Goal: Transaction & Acquisition: Book appointment/travel/reservation

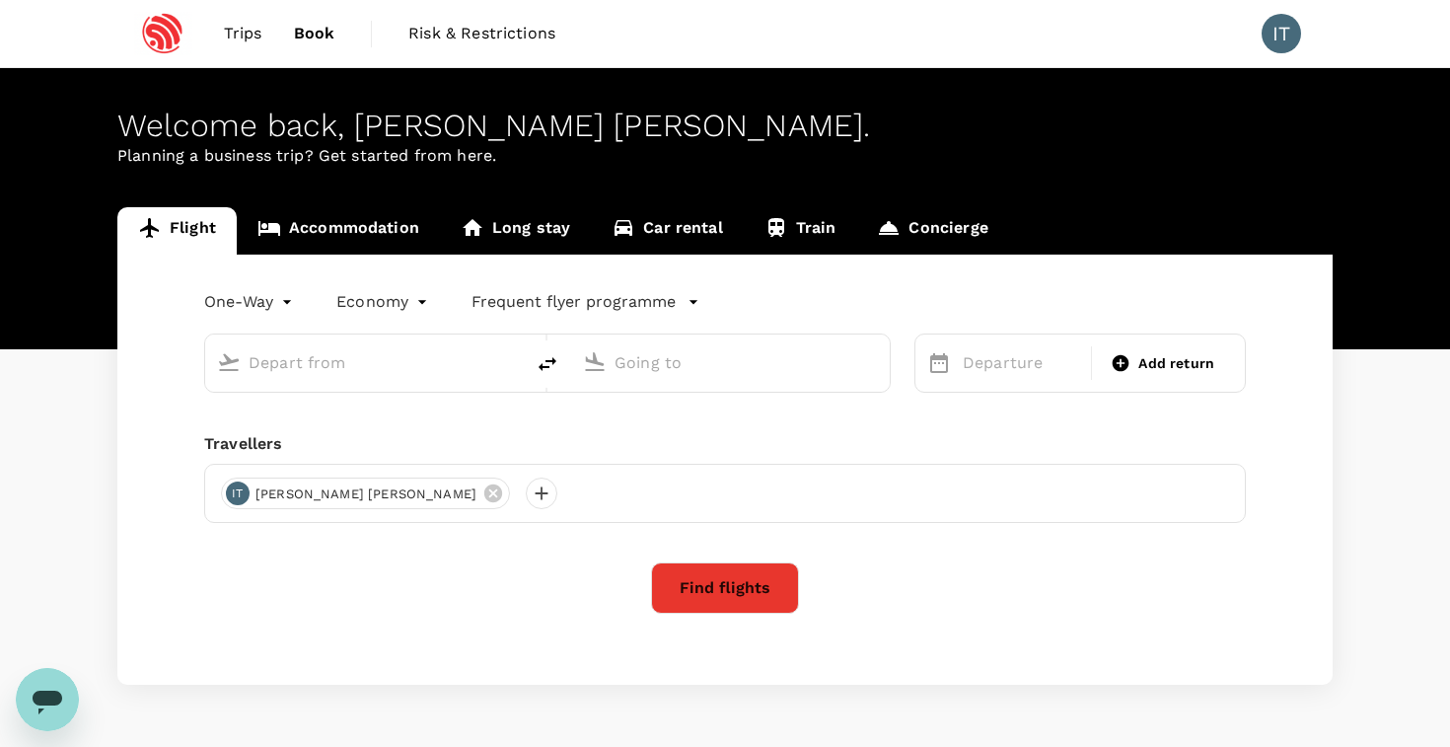
click at [417, 369] on input "text" at bounding box center [366, 362] width 234 height 31
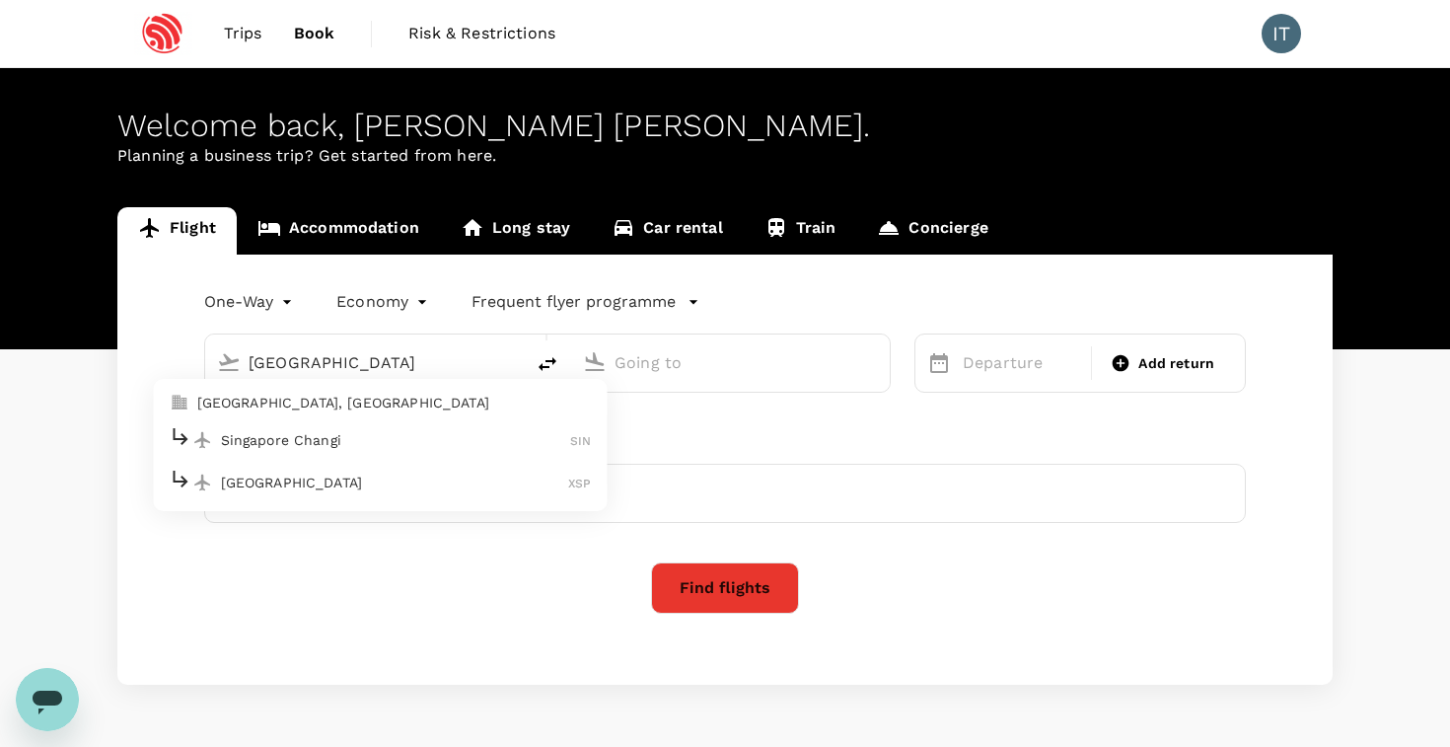
click at [421, 424] on div "Singapore Changi SIN" at bounding box center [381, 439] width 422 height 31
type input "Singapore Changi (SIN)"
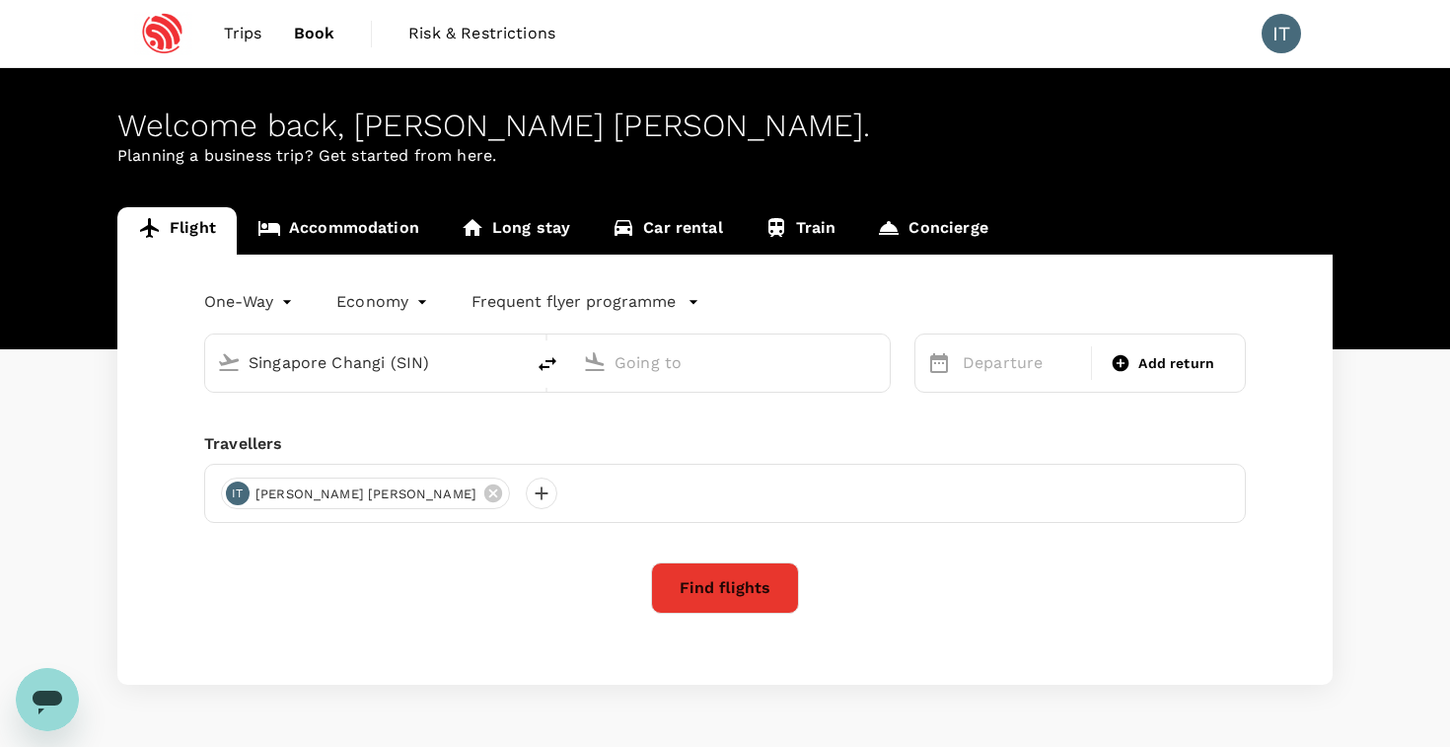
click at [753, 365] on input "text" at bounding box center [732, 362] width 234 height 31
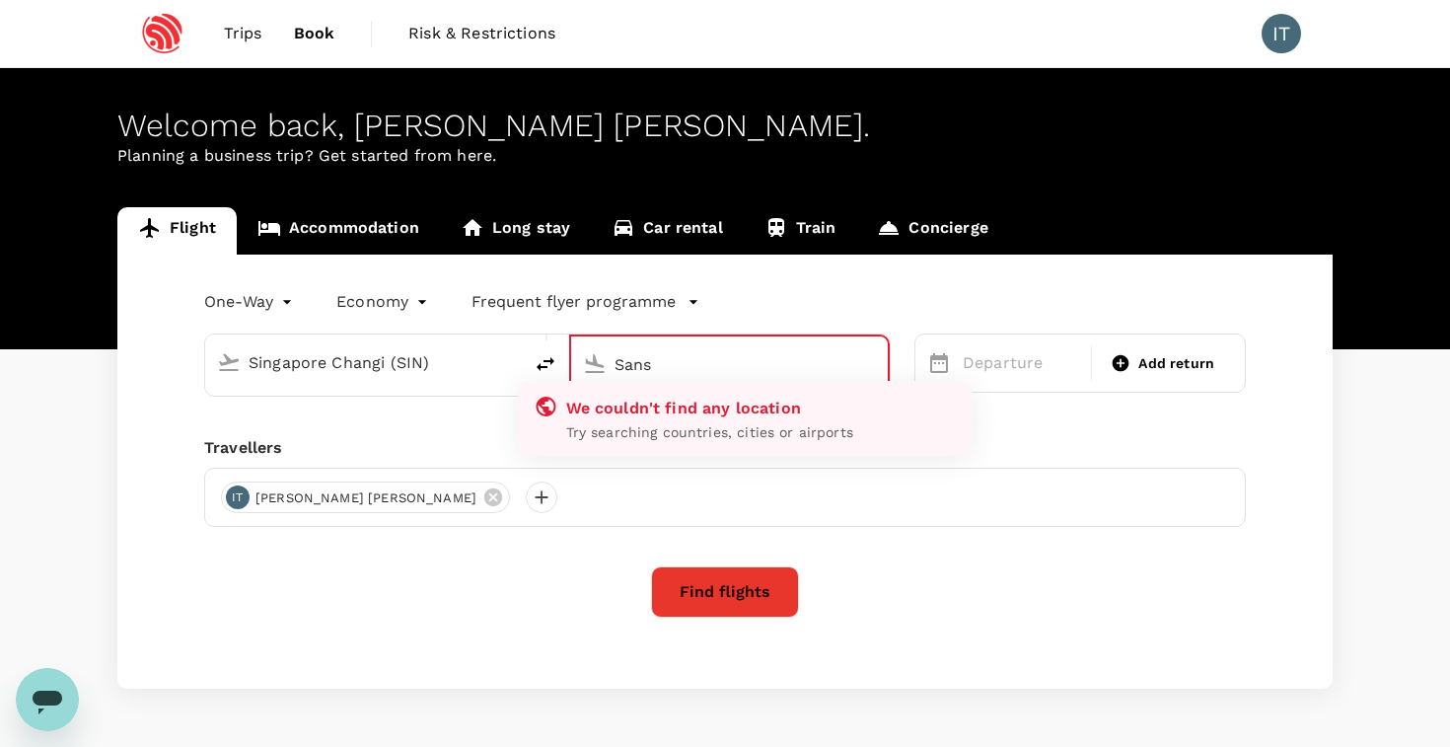
click at [758, 367] on input "Sans" at bounding box center [731, 364] width 232 height 31
type input "Sans"
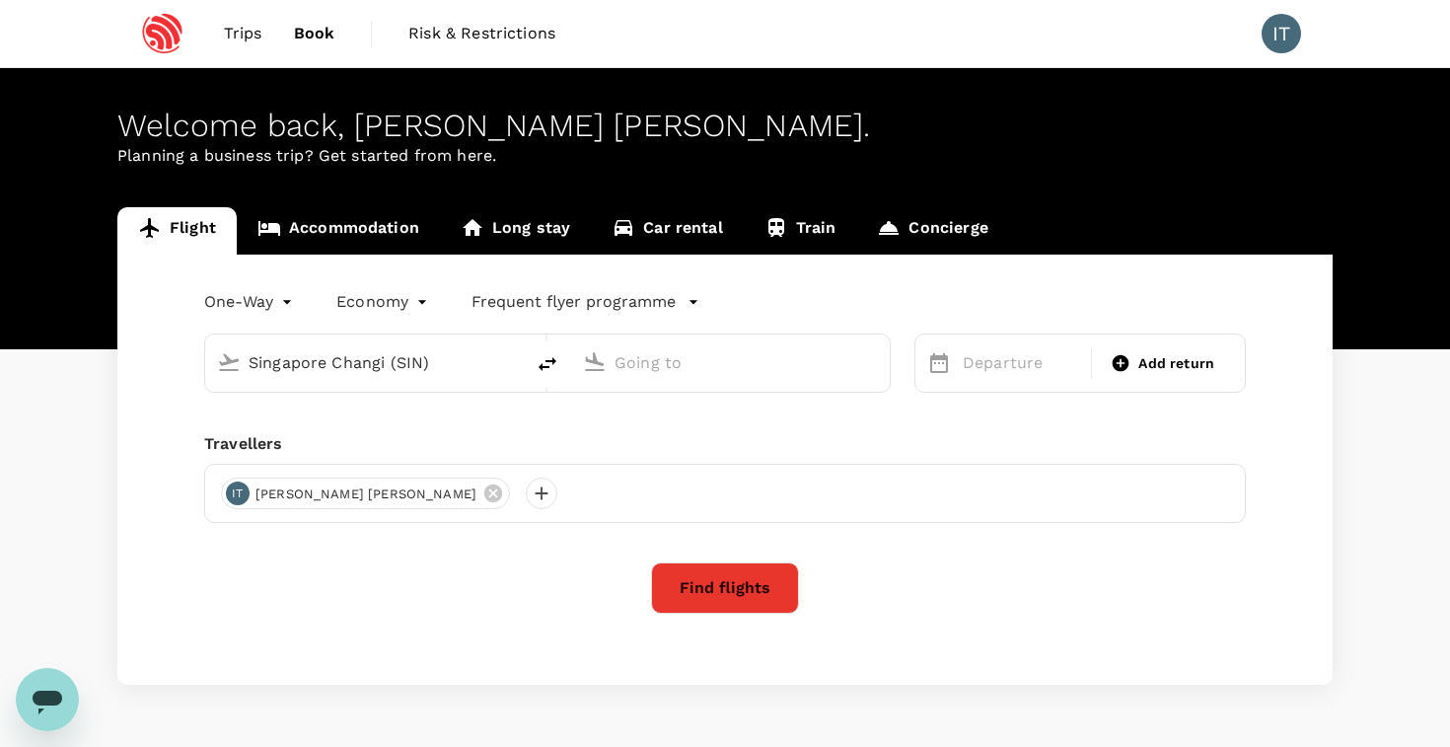
click at [658, 375] on input "text" at bounding box center [732, 362] width 234 height 31
paste input "[GEOGRAPHIC_DATA]"
click at [658, 447] on p "San Francisco Intl" at bounding box center [760, 440] width 347 height 20
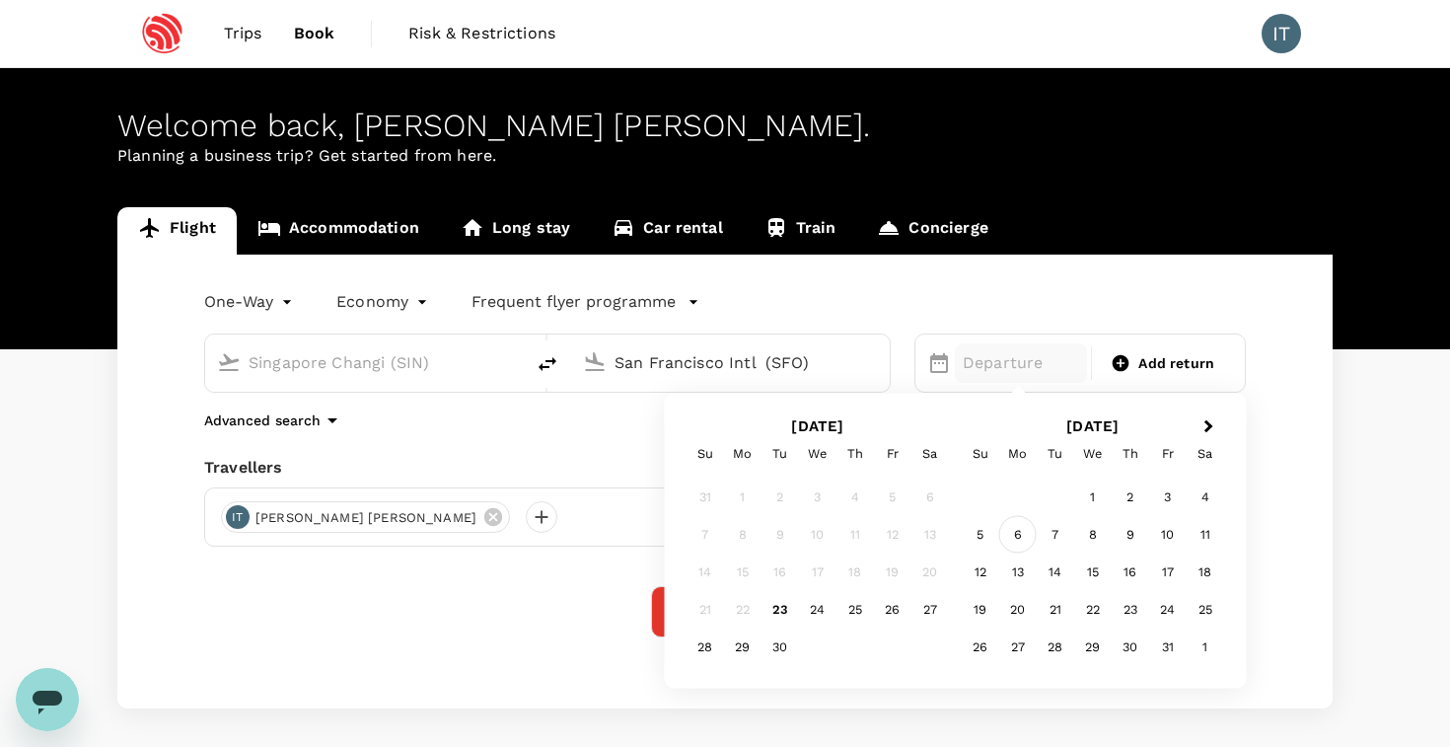
type input "San Francisco Intl (SFO)"
click at [1017, 530] on div "6" at bounding box center [1018, 534] width 37 height 37
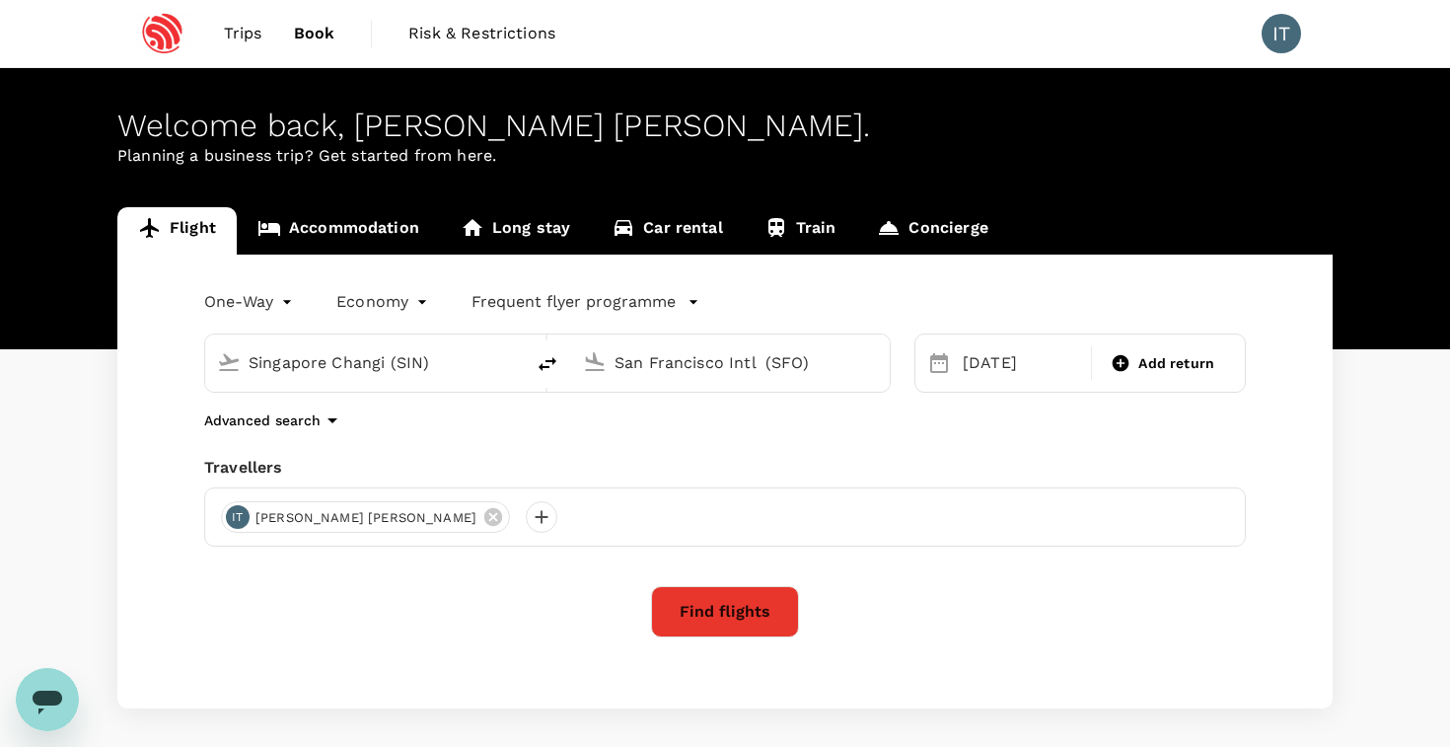
click at [1023, 409] on div "Advanced search" at bounding box center [725, 421] width 1042 height 24
click at [1050, 427] on div "Advanced search" at bounding box center [725, 421] width 1042 height 24
click at [733, 628] on button "Find flights" at bounding box center [725, 611] width 148 height 51
click at [558, 302] on p "Frequent flyer programme" at bounding box center [574, 302] width 204 height 24
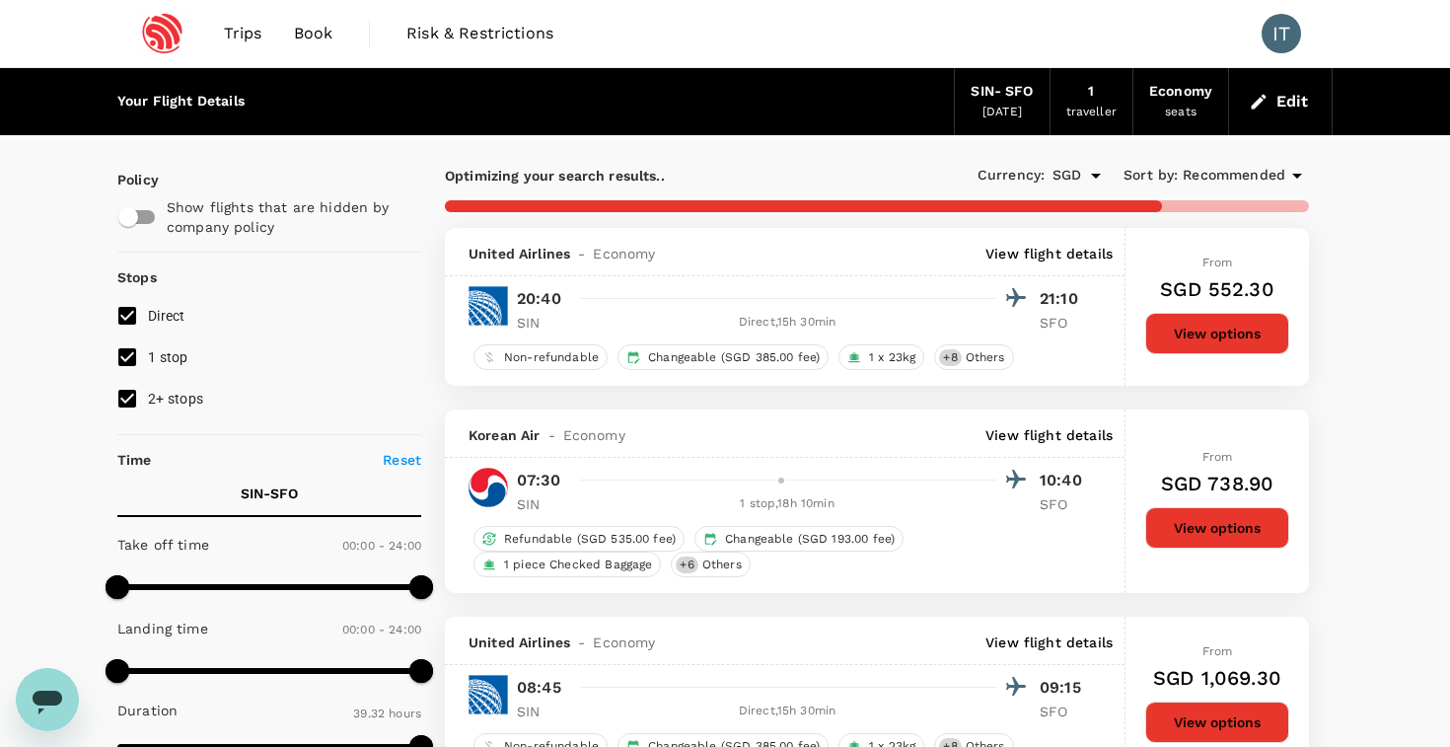
type input "2587"
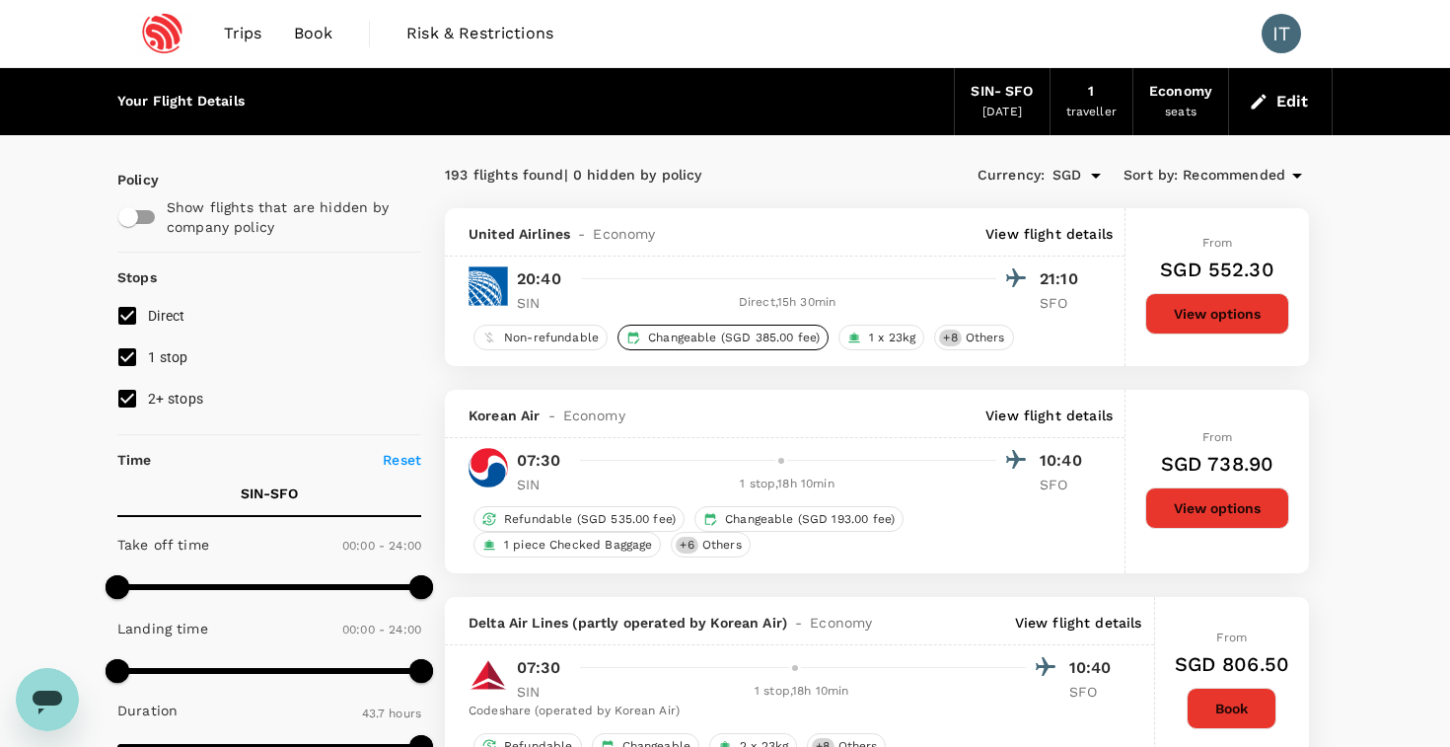
click at [741, 331] on span "Changeable (SGD 385.00 fee)" at bounding box center [733, 338] width 187 height 17
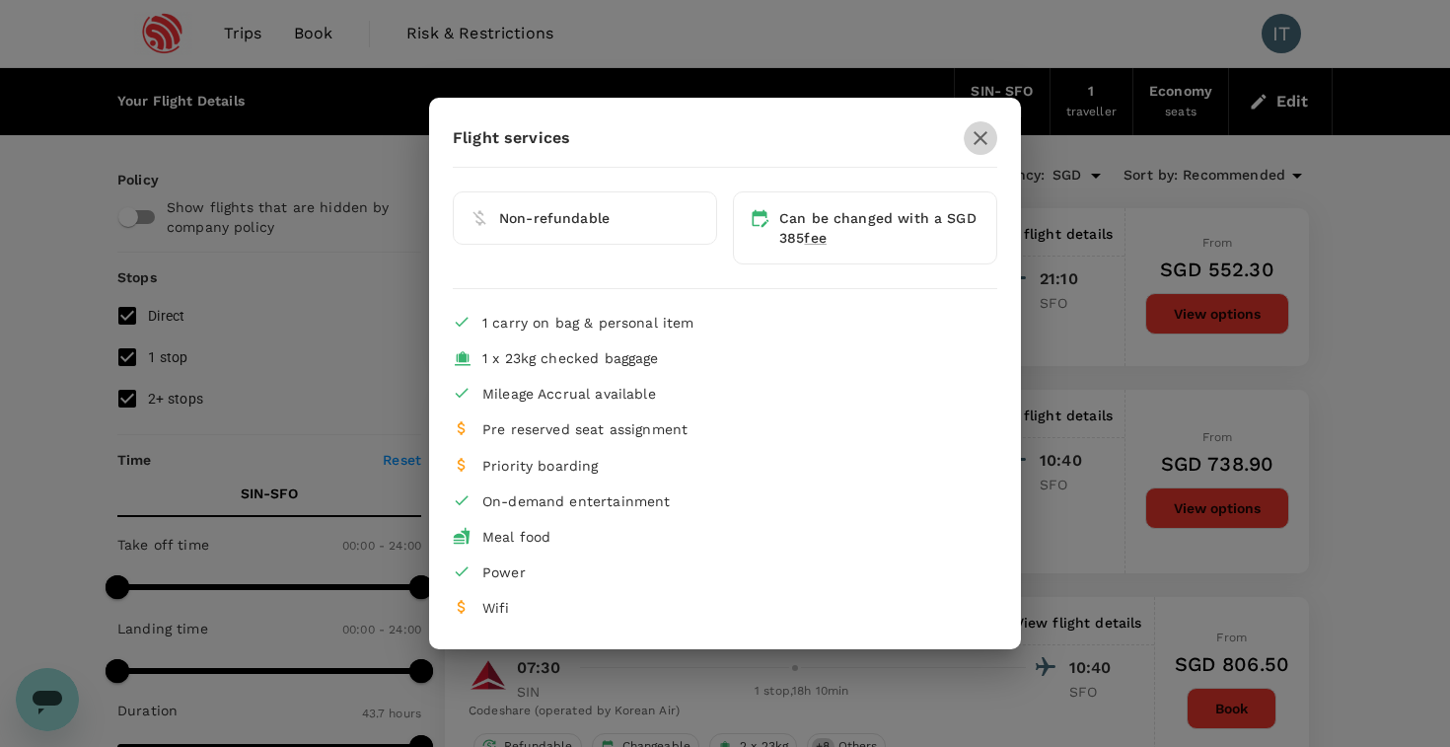
click at [984, 135] on icon "button" at bounding box center [981, 138] width 14 height 14
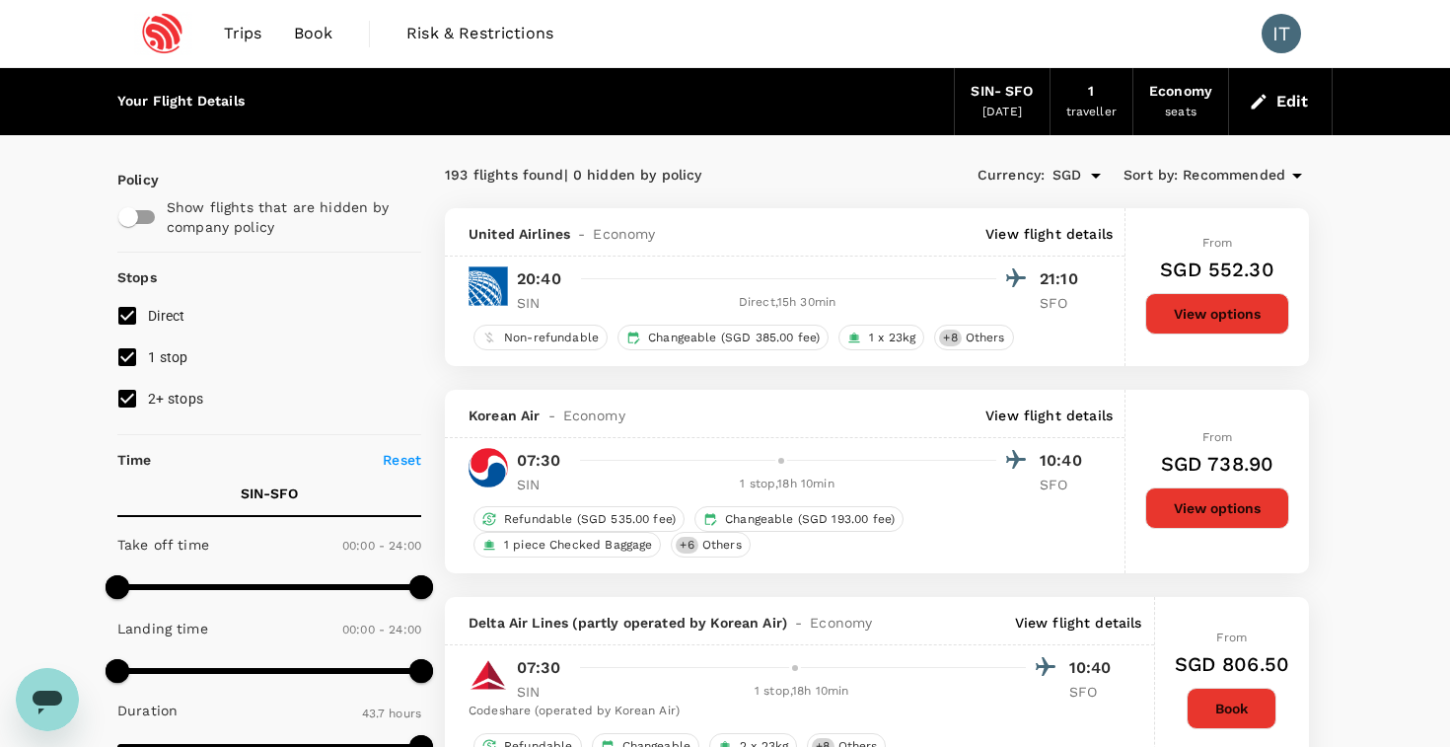
click at [1202, 294] on button "View options" at bounding box center [1218, 313] width 144 height 41
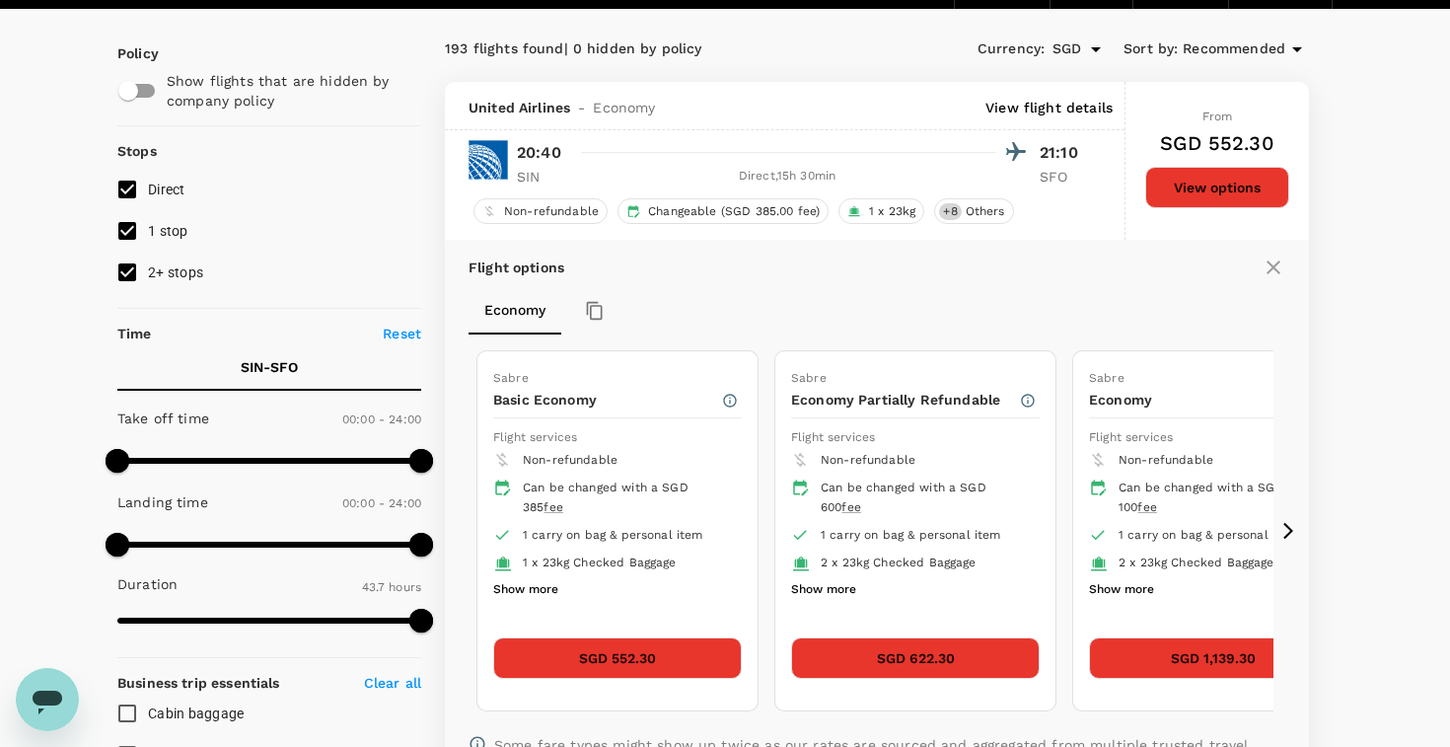
scroll to position [111, 0]
